Goal: Navigation & Orientation: Find specific page/section

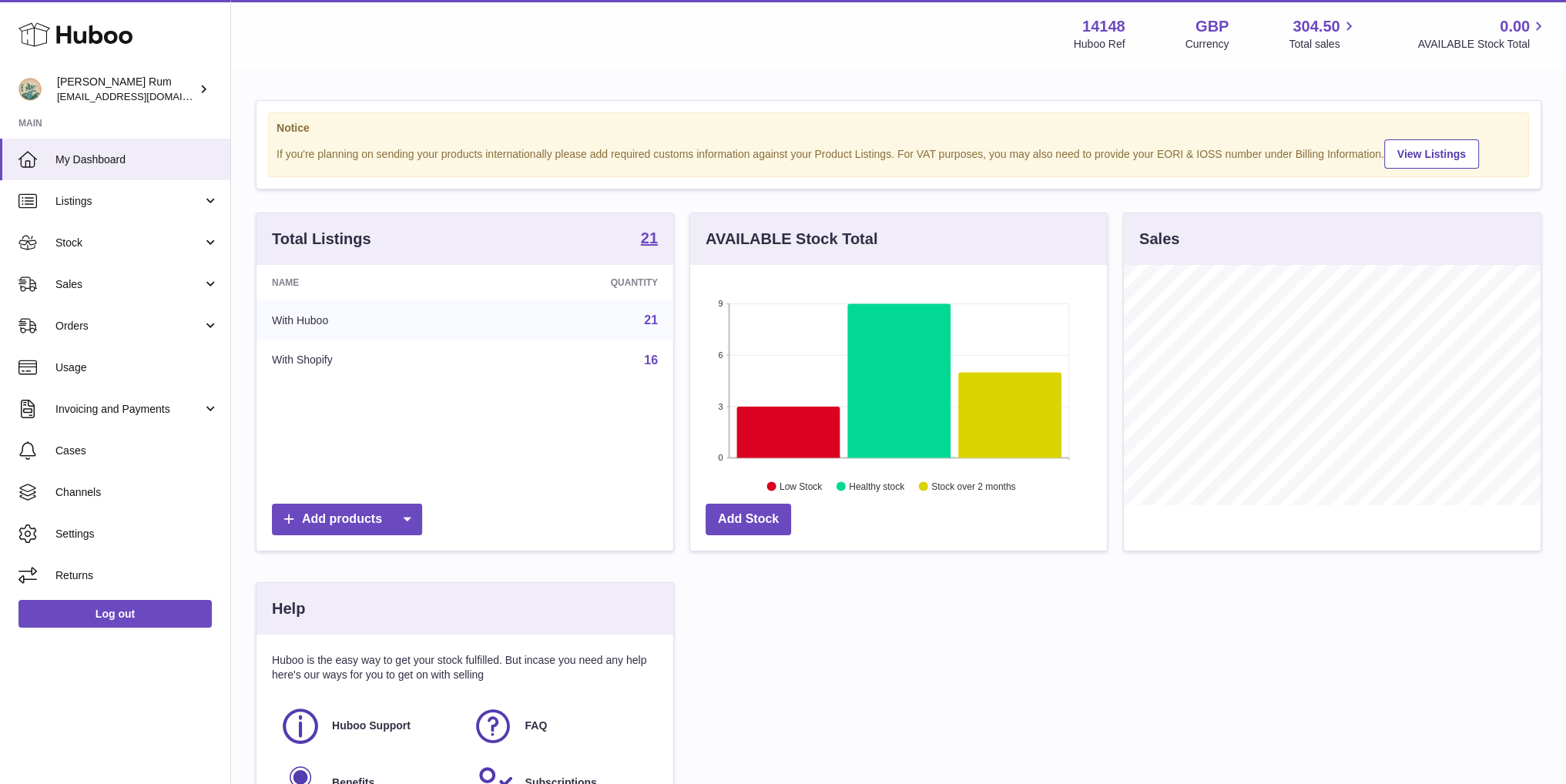
scroll to position [240, 420]
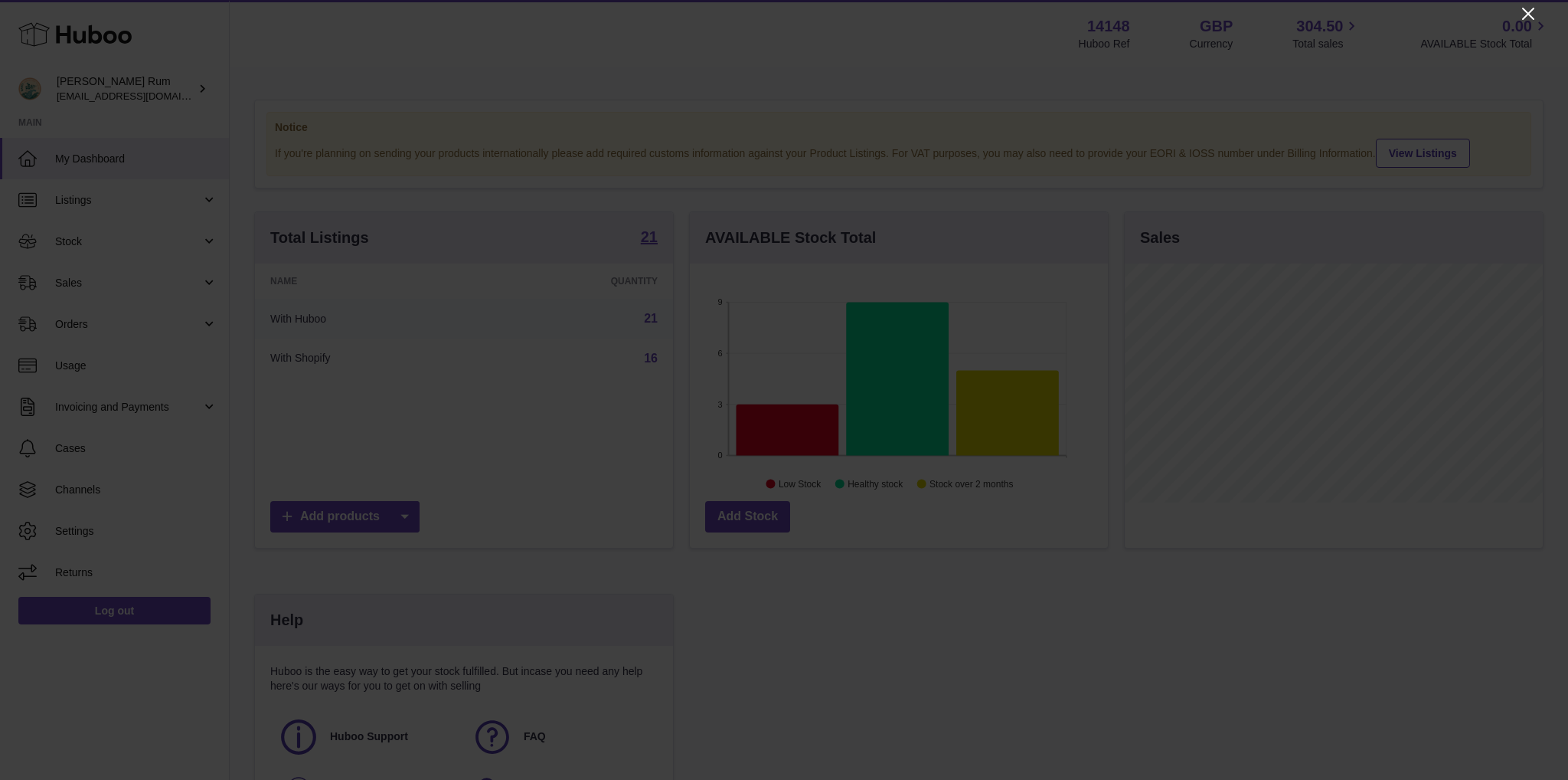
click at [1522, 13] on icon "Close" at bounding box center [1527, 14] width 18 height 19
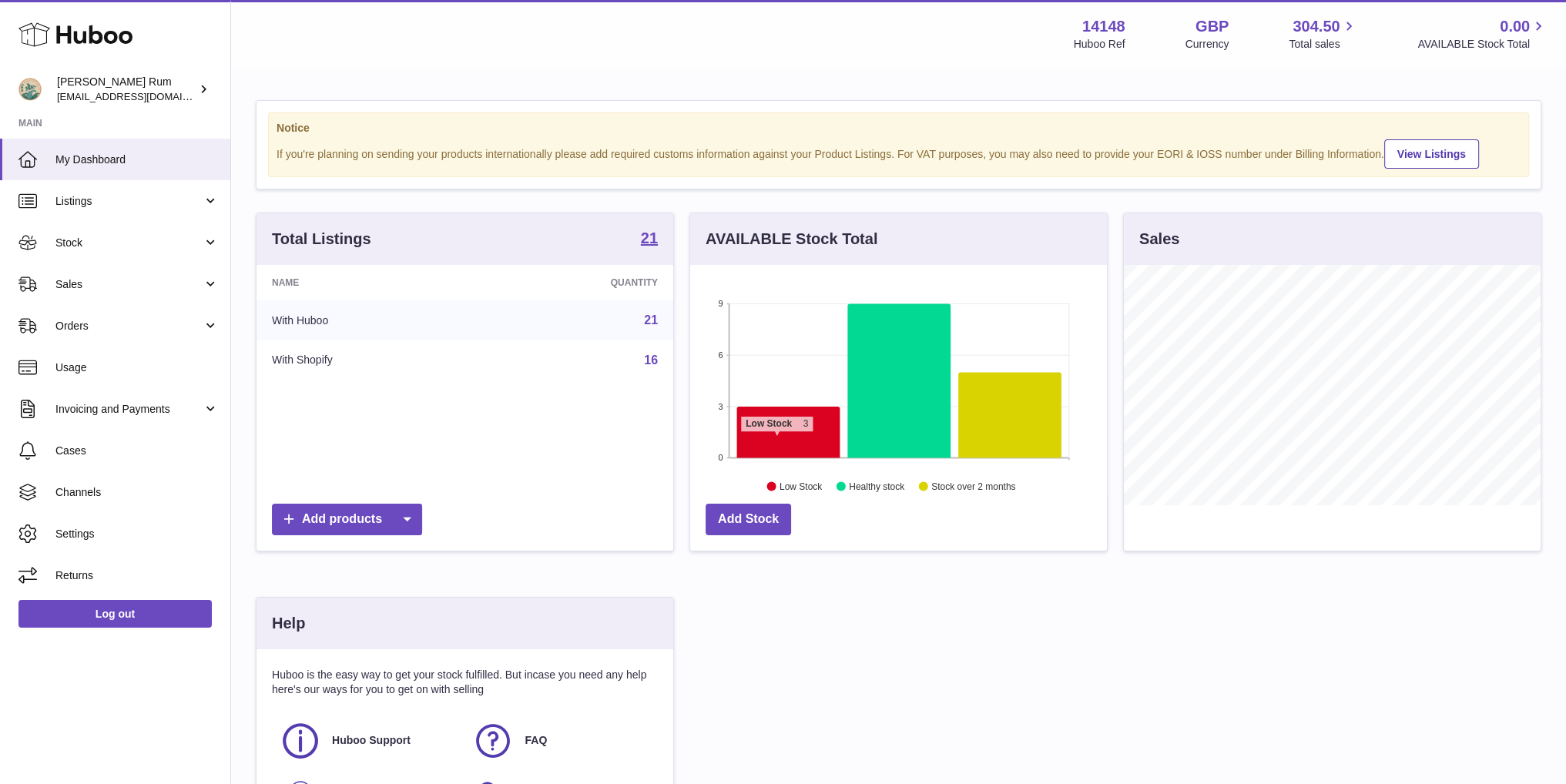
click at [777, 438] on icon at bounding box center [787, 432] width 103 height 52
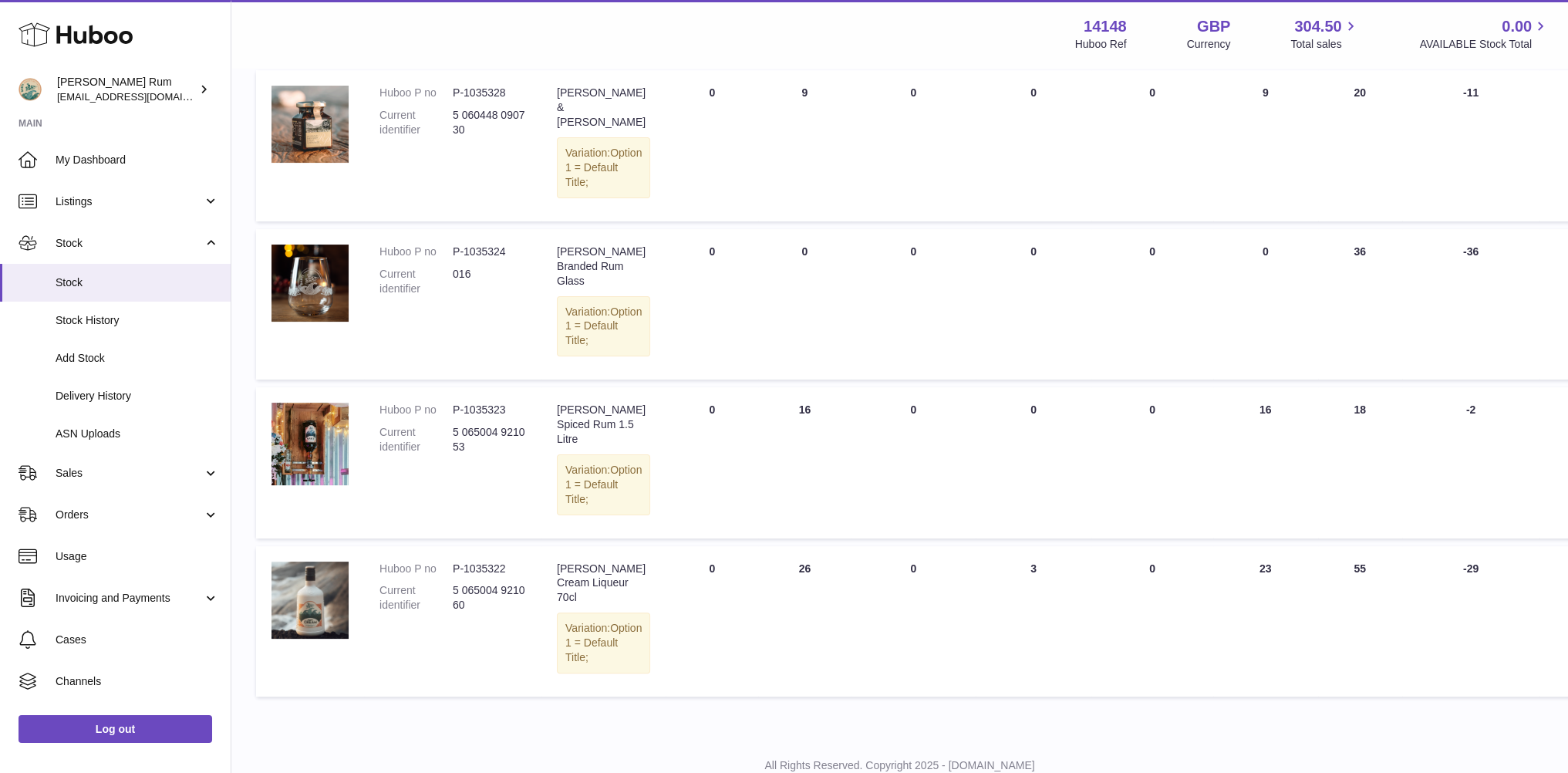
scroll to position [400, 0]
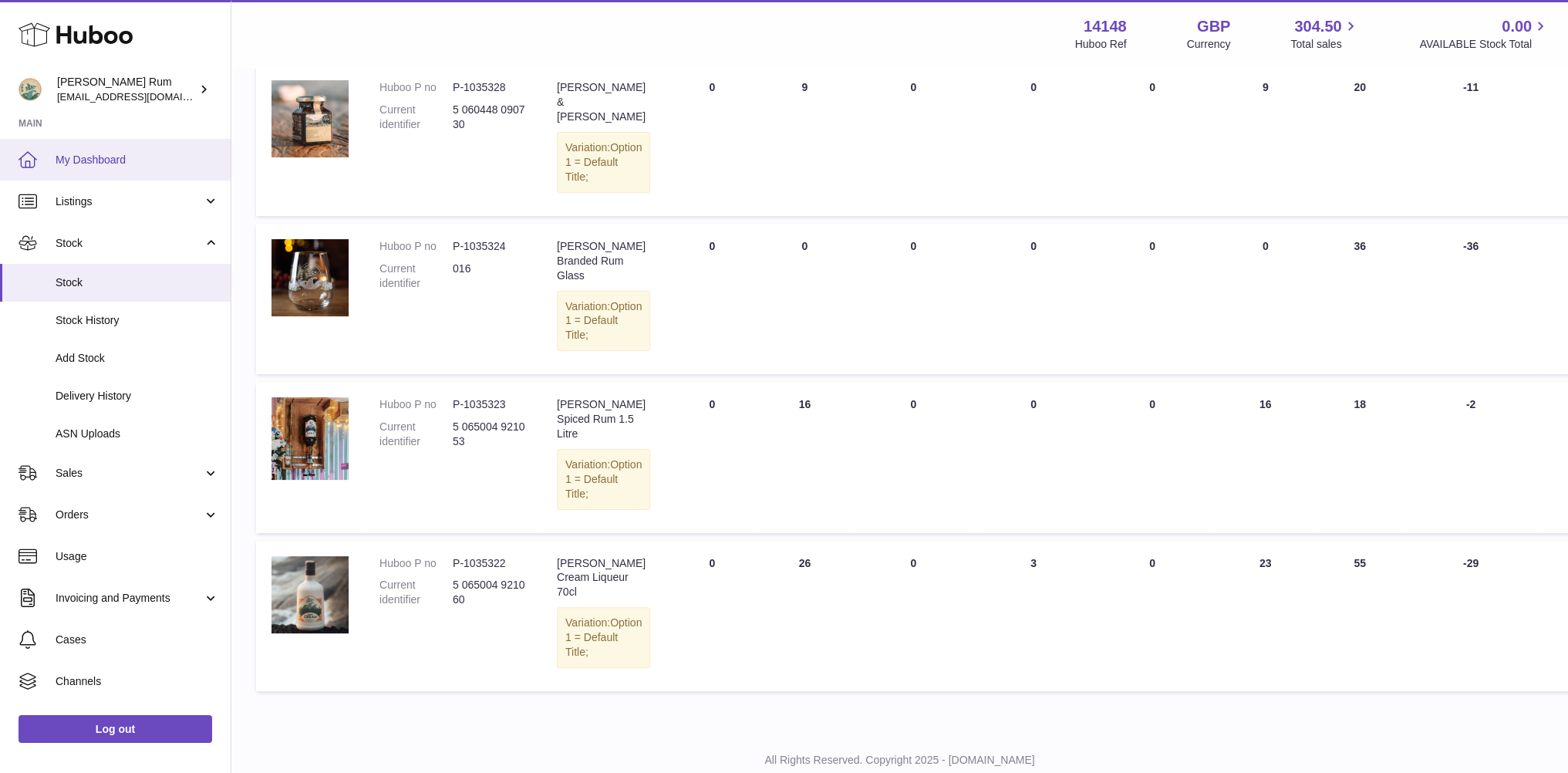
click at [106, 153] on span "My Dashboard" at bounding box center [137, 160] width 164 height 15
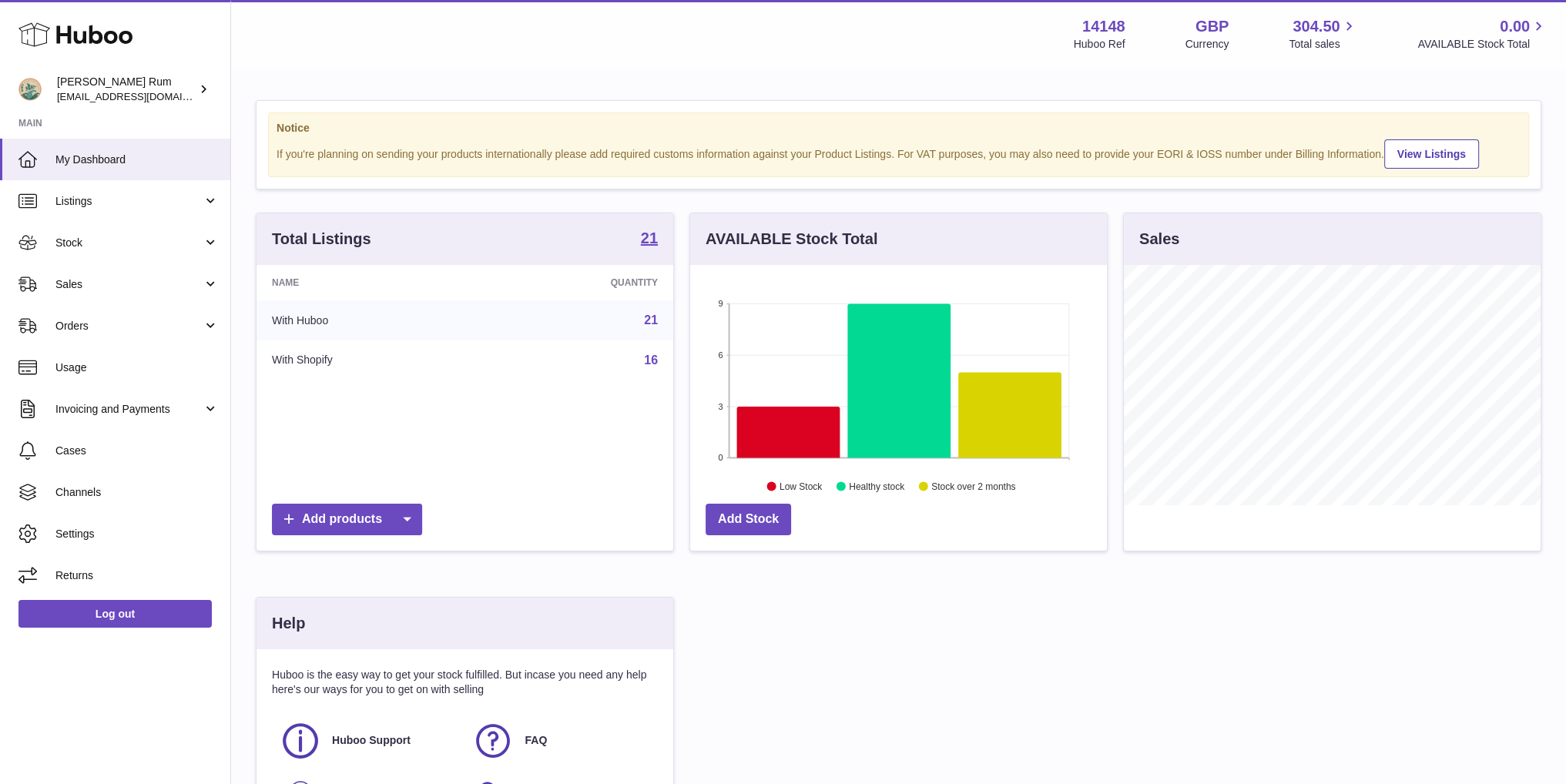
scroll to position [240, 416]
click at [786, 595] on div "Total Listings 21 Name Quantity With Huboo 21 With Shopify 16 Add products AVAI…" at bounding box center [898, 535] width 1301 height 647
click at [986, 604] on div "Total Listings 21 Name Quantity With Huboo 21 With Shopify 16 Add products AVAI…" at bounding box center [898, 535] width 1301 height 647
click at [813, 617] on div "Total Listings 21 Name Quantity With Huboo 21 With Shopify 16 Add products AVAI…" at bounding box center [898, 535] width 1301 height 647
click at [998, 424] on icon at bounding box center [1009, 414] width 103 height 85
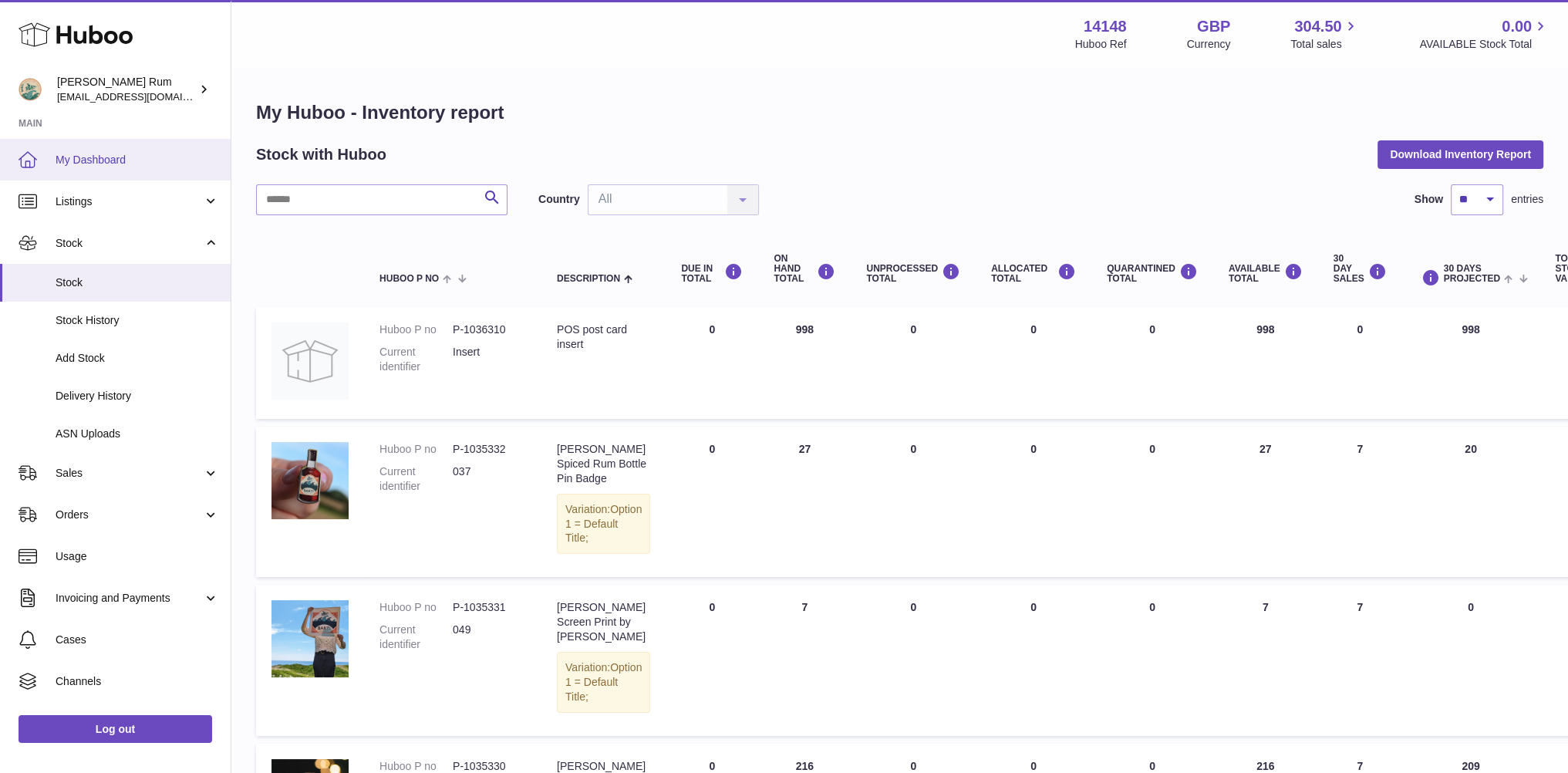
click at [78, 161] on span "My Dashboard" at bounding box center [137, 160] width 164 height 15
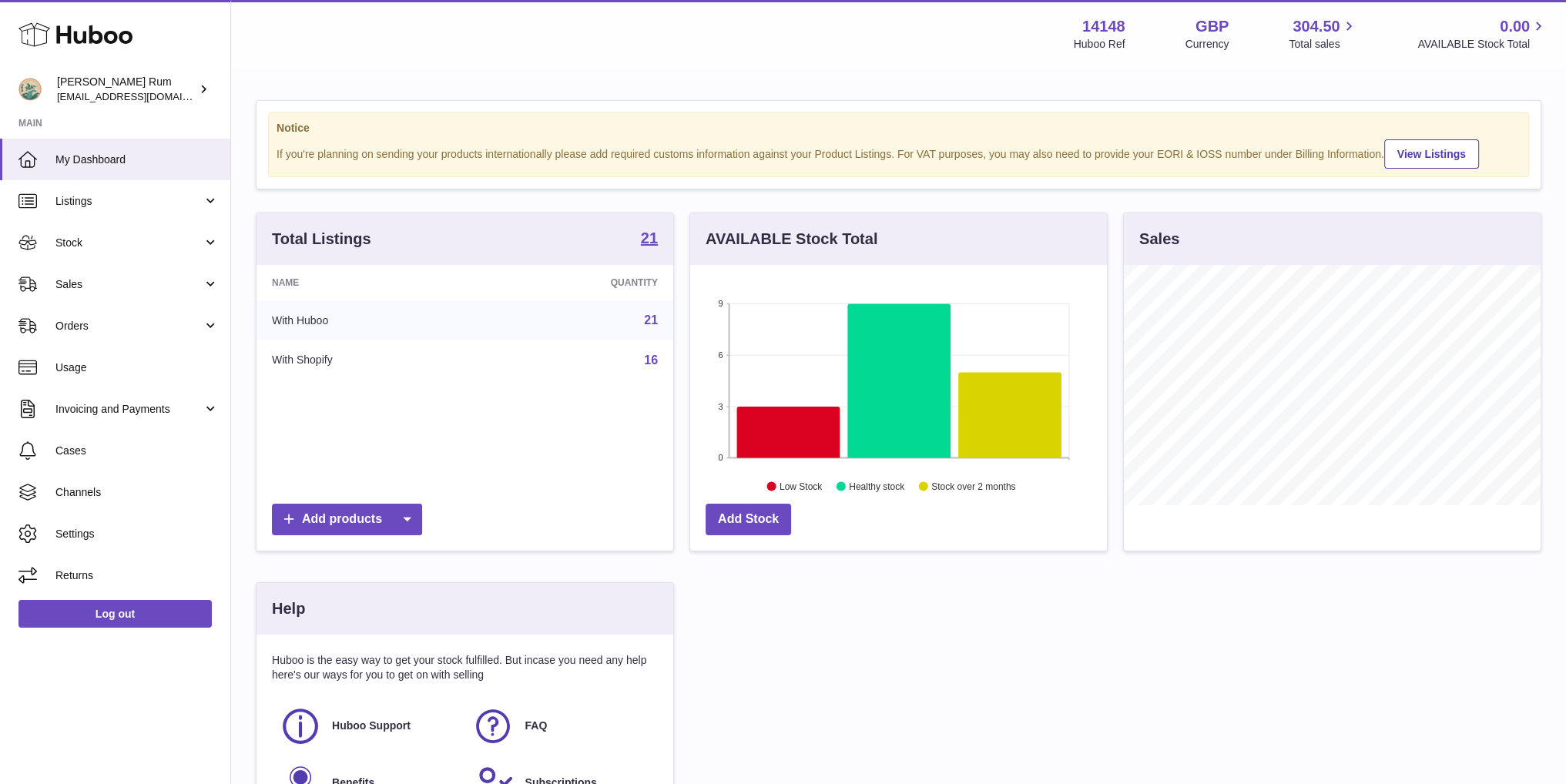
scroll to position [240, 416]
